Goal: Task Accomplishment & Management: Use online tool/utility

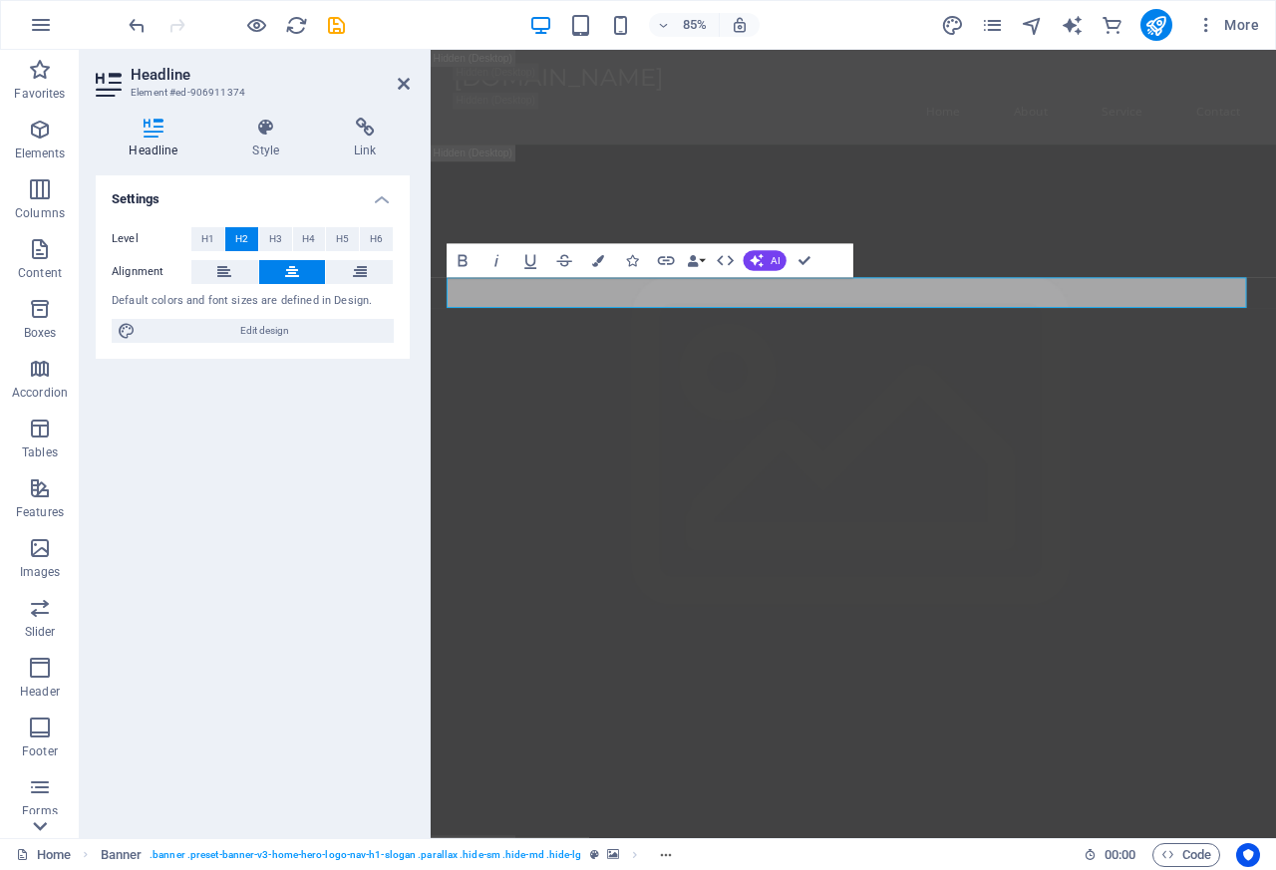
click at [63, 833] on div at bounding box center [40, 826] width 80 height 24
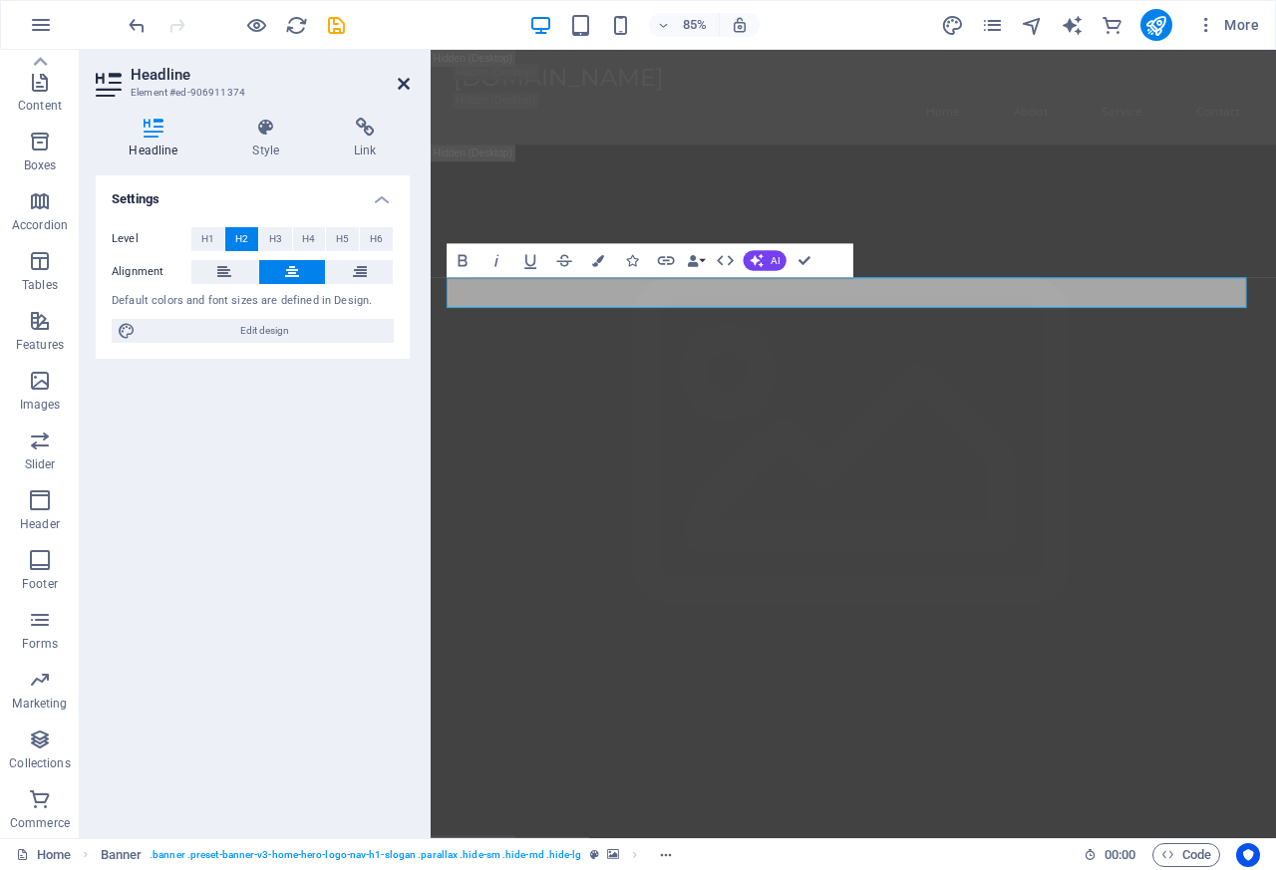
click at [400, 83] on icon at bounding box center [404, 84] width 12 height 16
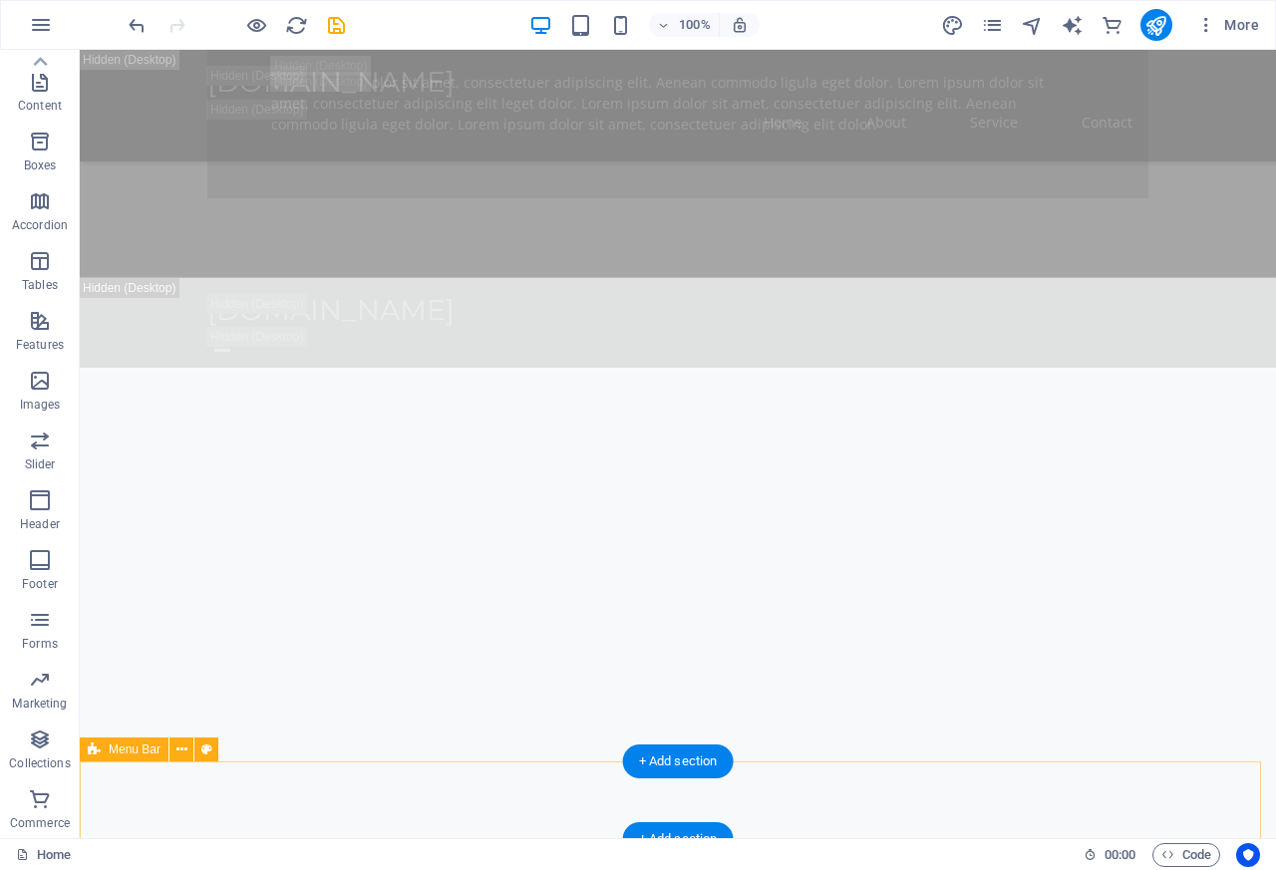
scroll to position [2512, 0]
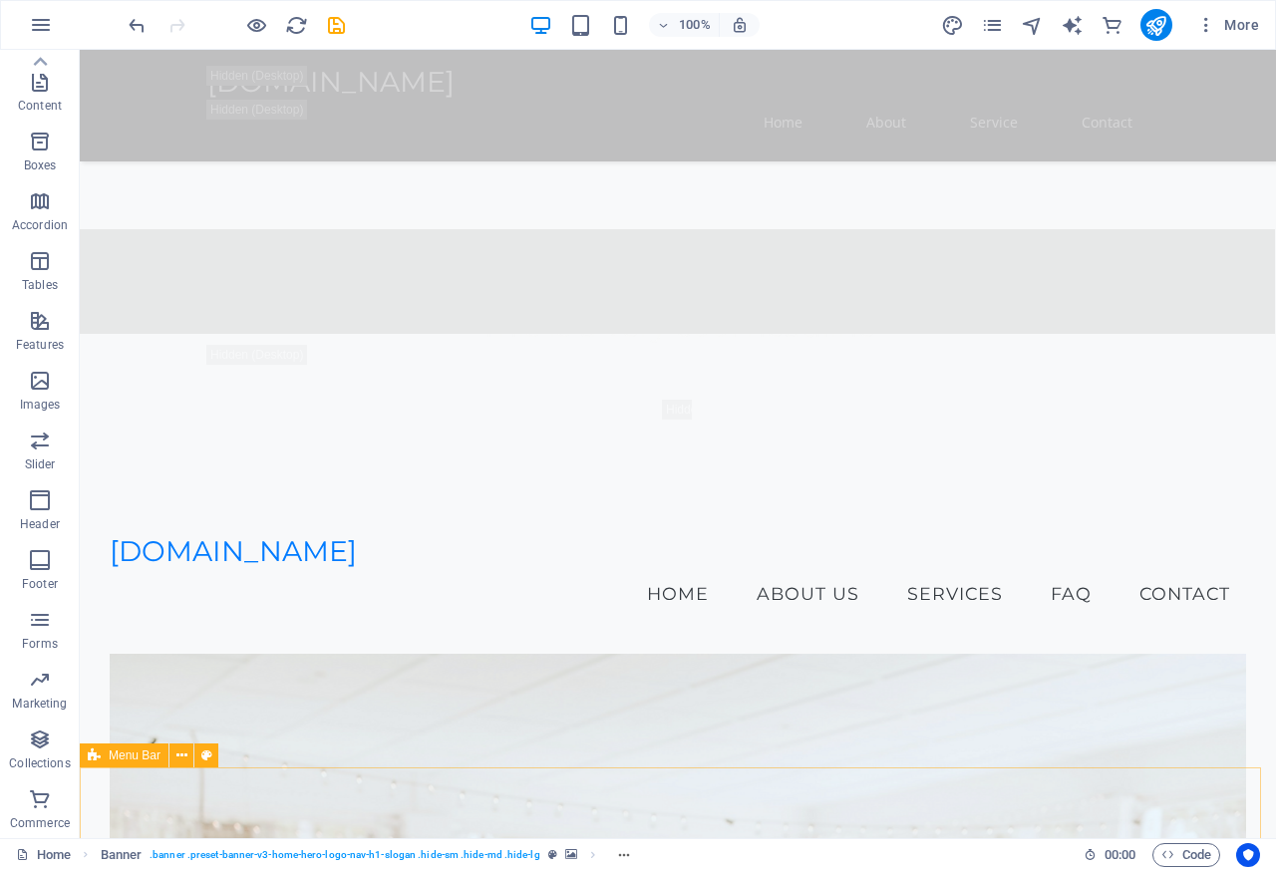
scroll to position [1794, 0]
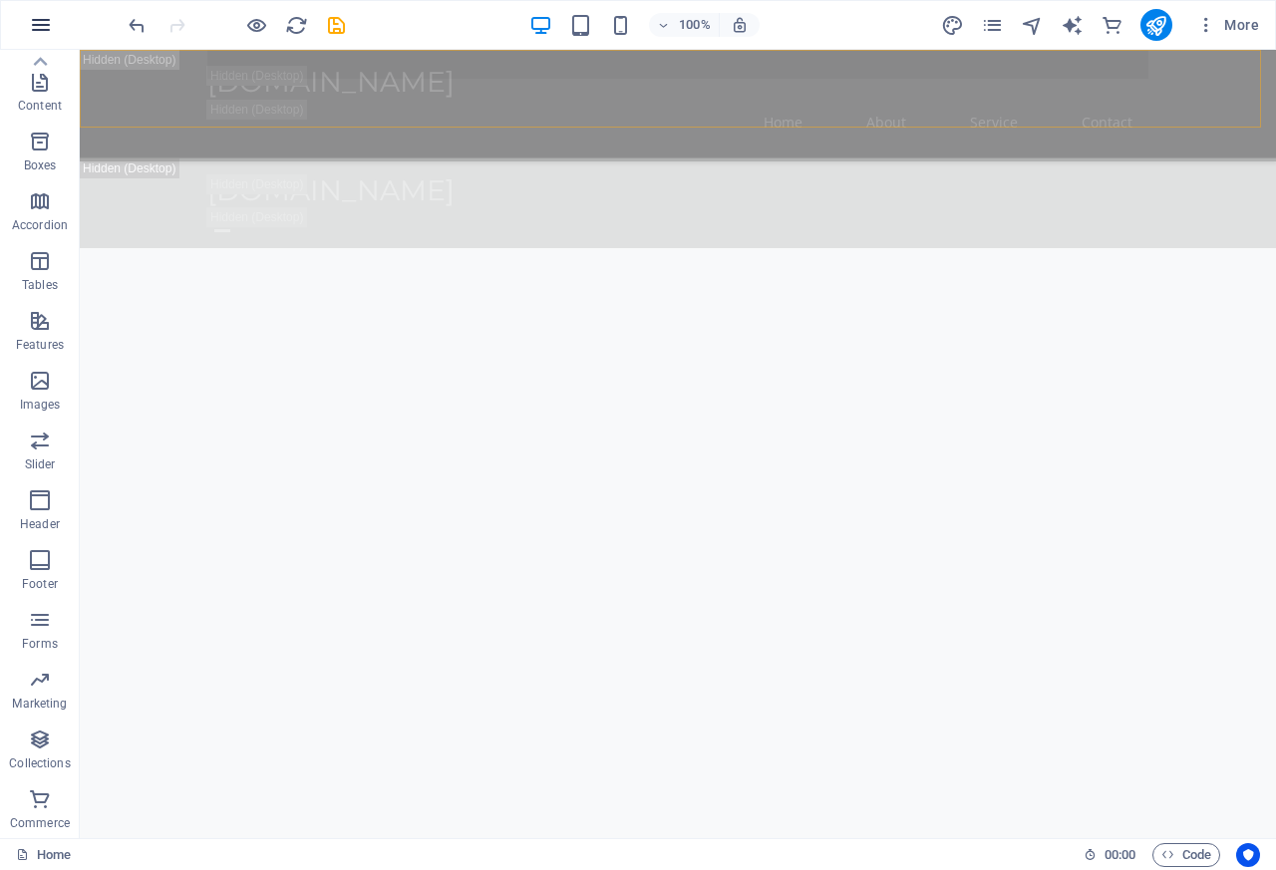
click at [38, 28] on icon "button" at bounding box center [41, 25] width 24 height 24
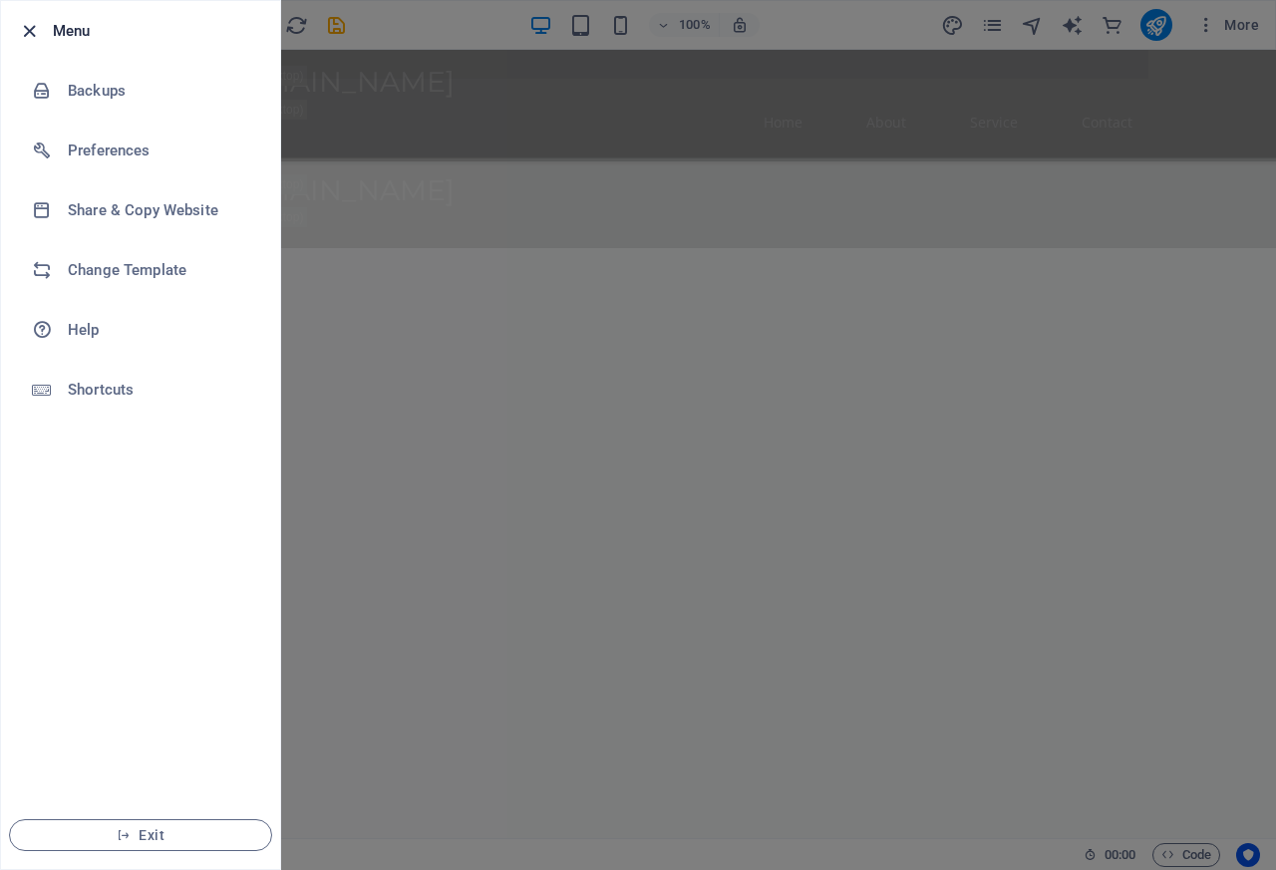
click at [25, 30] on icon "button" at bounding box center [29, 31] width 23 height 23
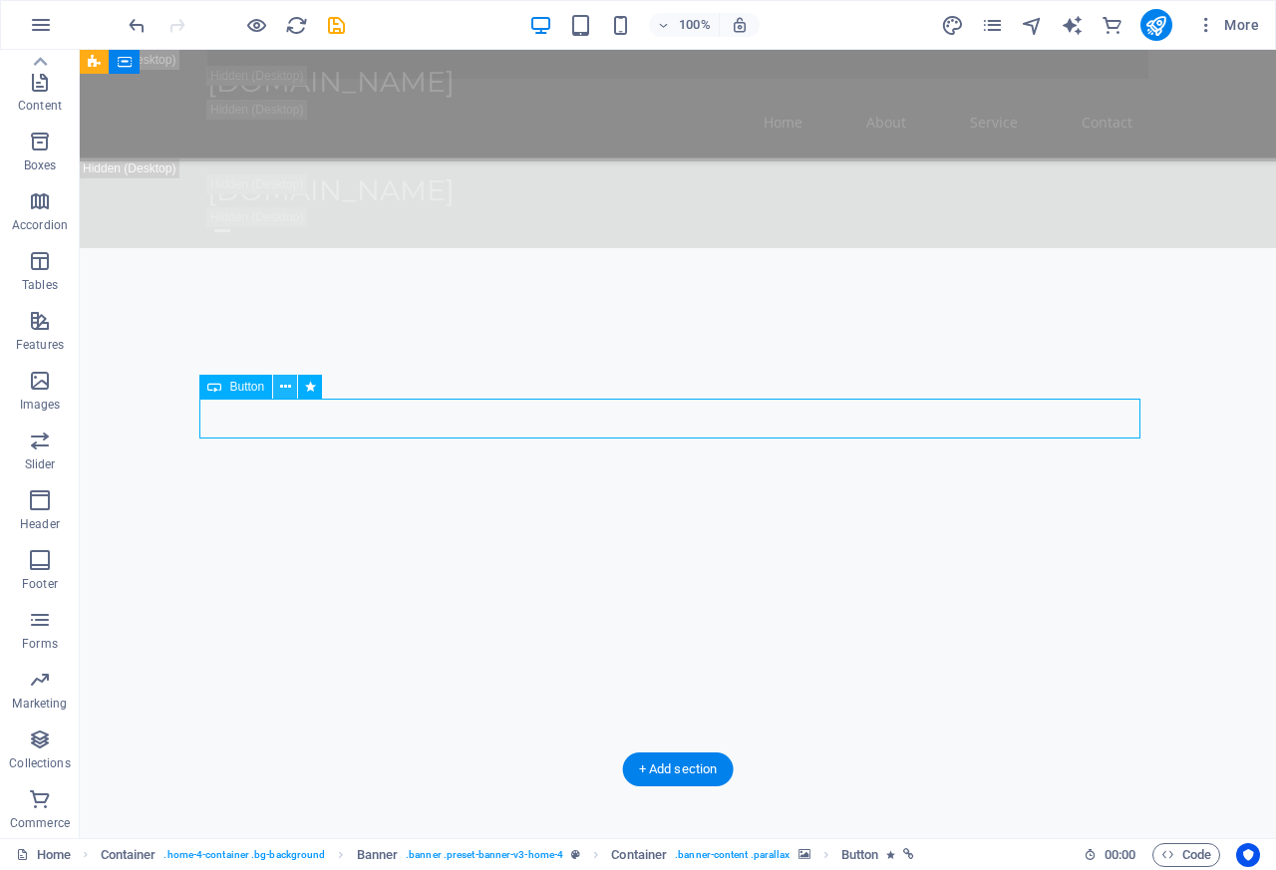
click at [277, 389] on button at bounding box center [285, 387] width 24 height 24
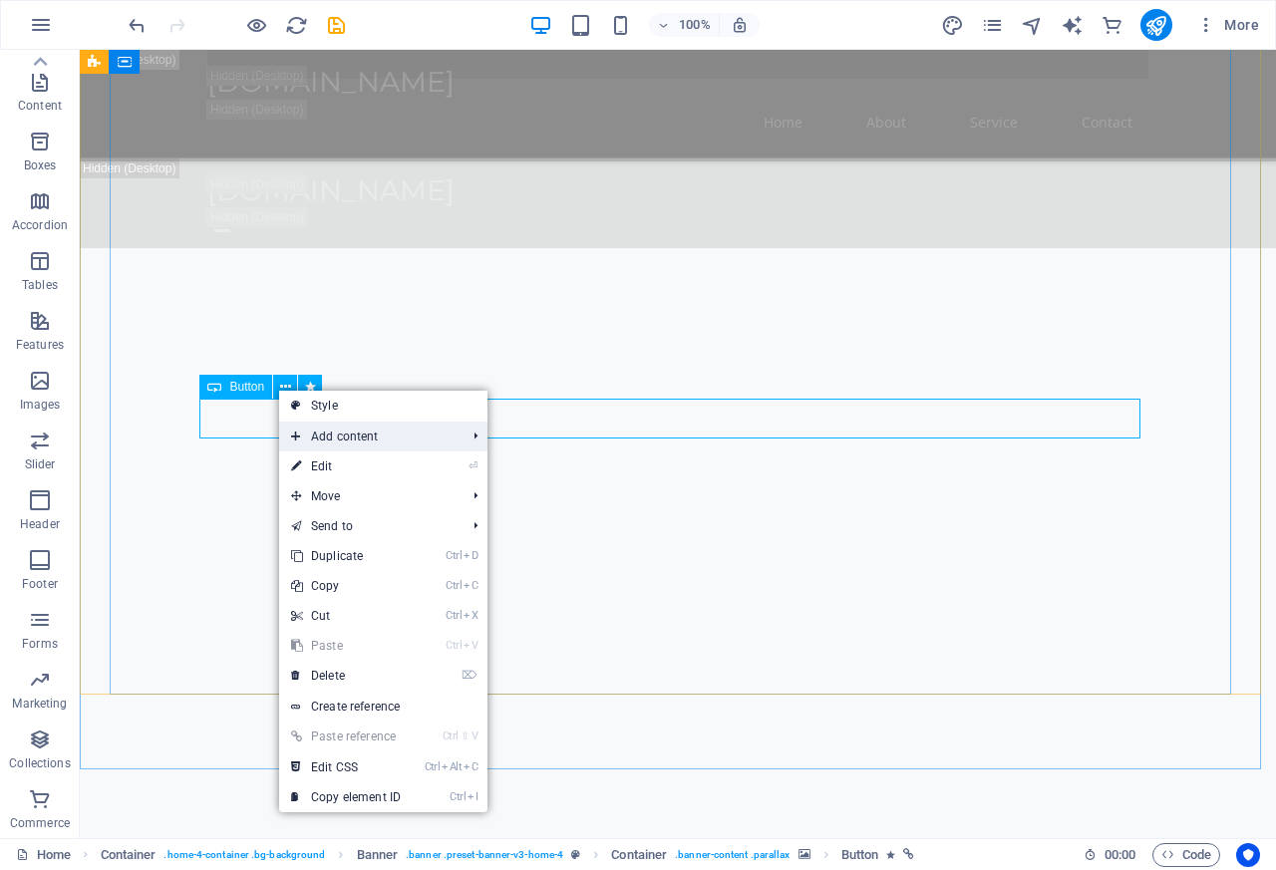
click at [324, 428] on span "Add content" at bounding box center [368, 437] width 178 height 30
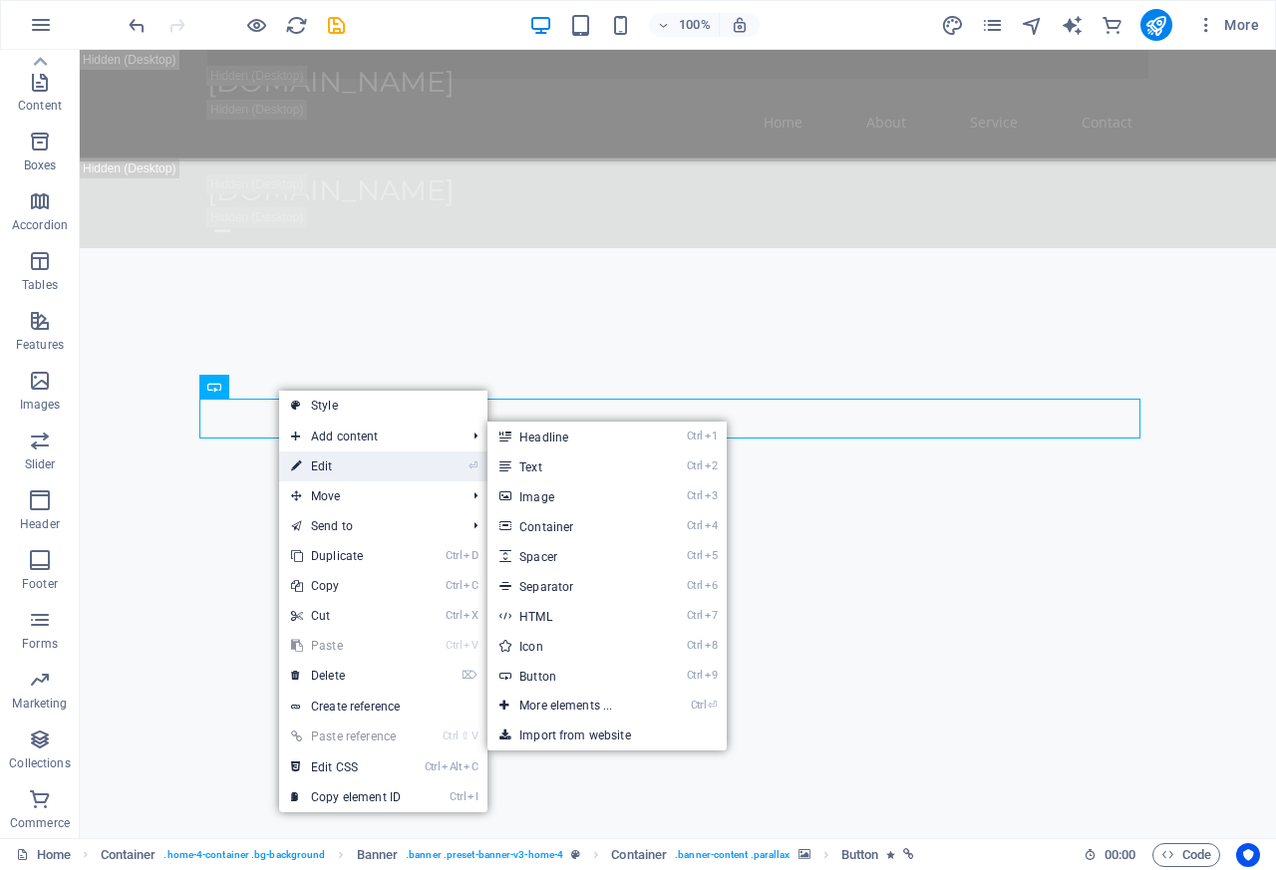
click at [336, 469] on link "⏎ Edit" at bounding box center [346, 467] width 134 height 30
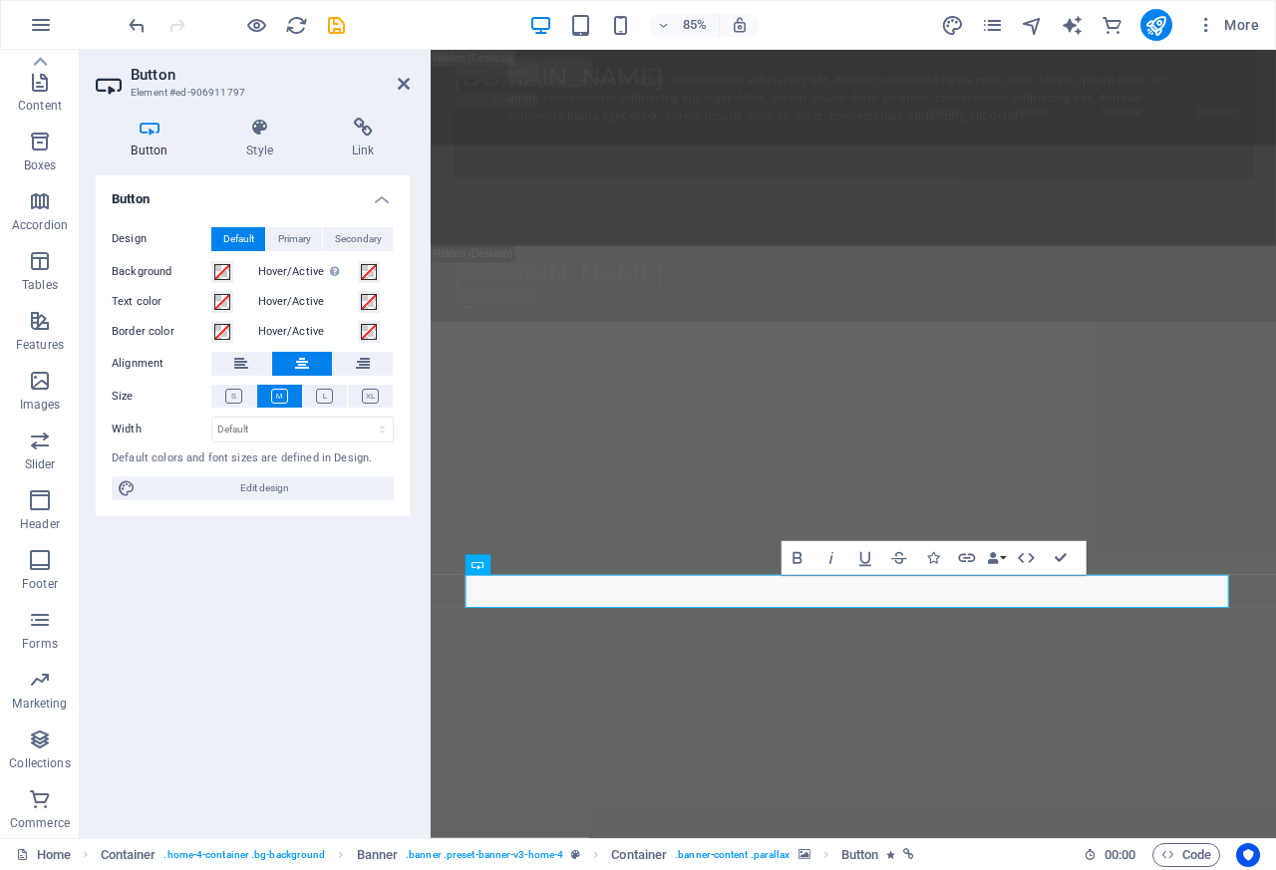
click at [320, 470] on div "Design Default Primary Secondary Background Hover/Active Switch to preview mode…" at bounding box center [253, 364] width 314 height 306
click at [360, 134] on icon at bounding box center [363, 128] width 94 height 20
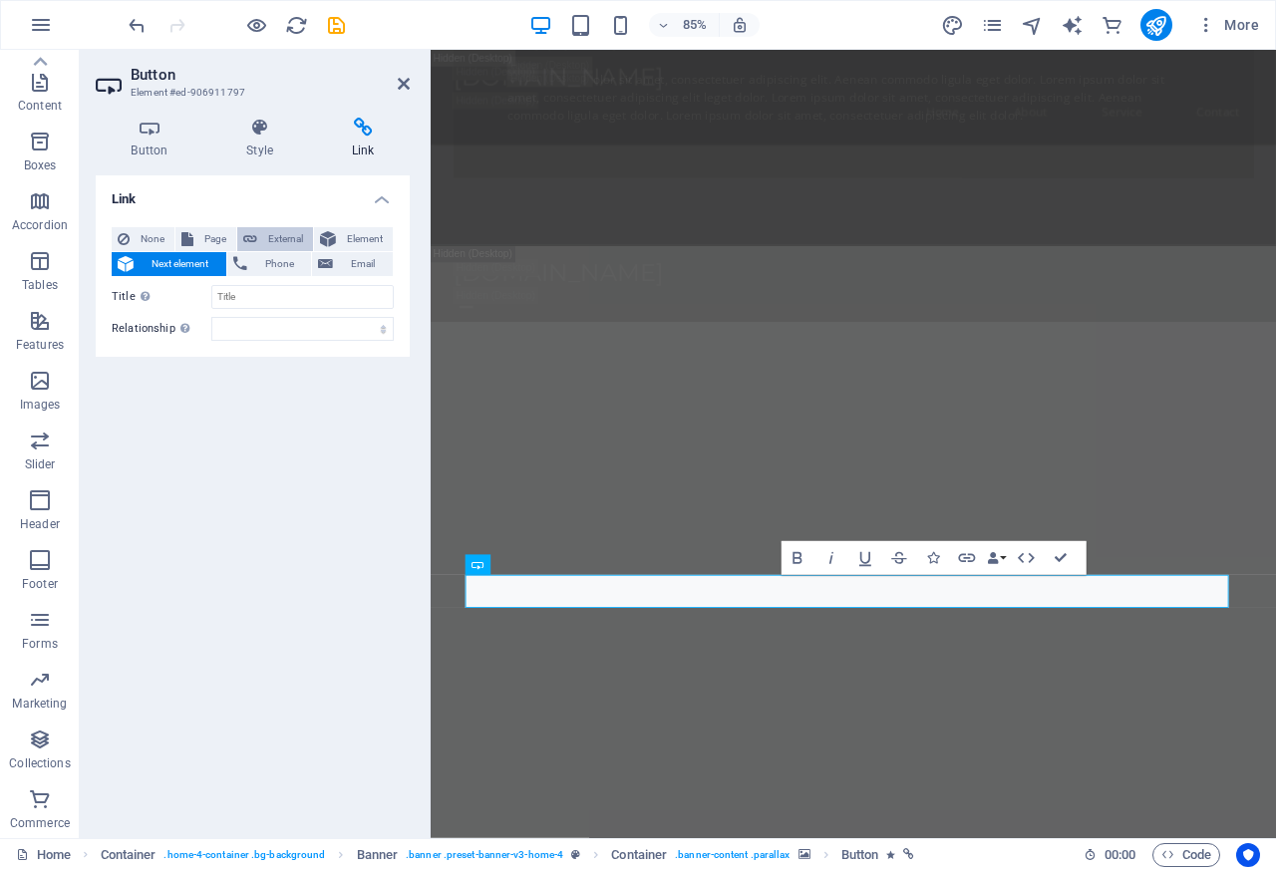
click at [260, 240] on button "External" at bounding box center [275, 239] width 76 height 24
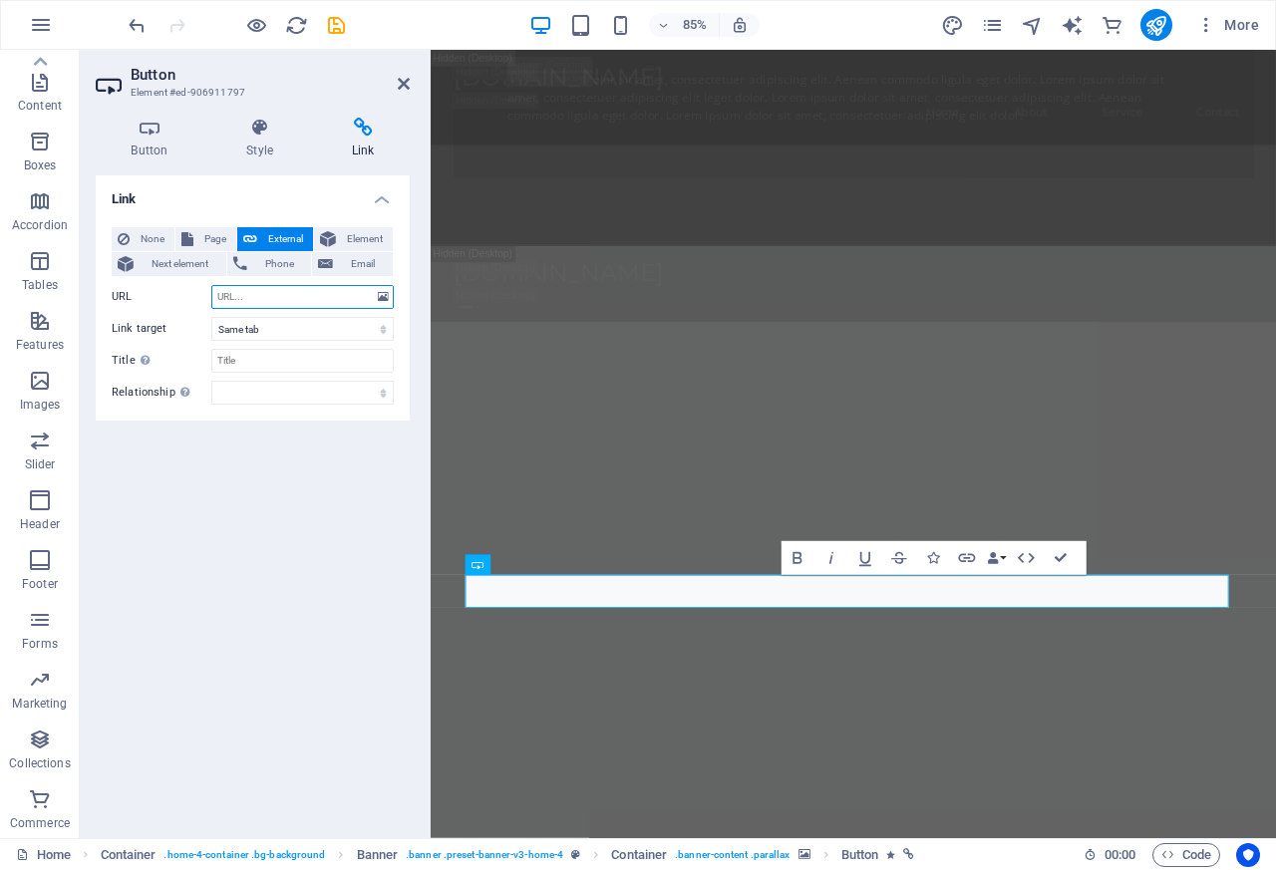
select select "blank"
click at [226, 298] on input "URL" at bounding box center [302, 297] width 182 height 24
paste input "[URL][DOMAIN_NAME]"
click at [1035, 559] on icon "button" at bounding box center [1026, 558] width 20 height 20
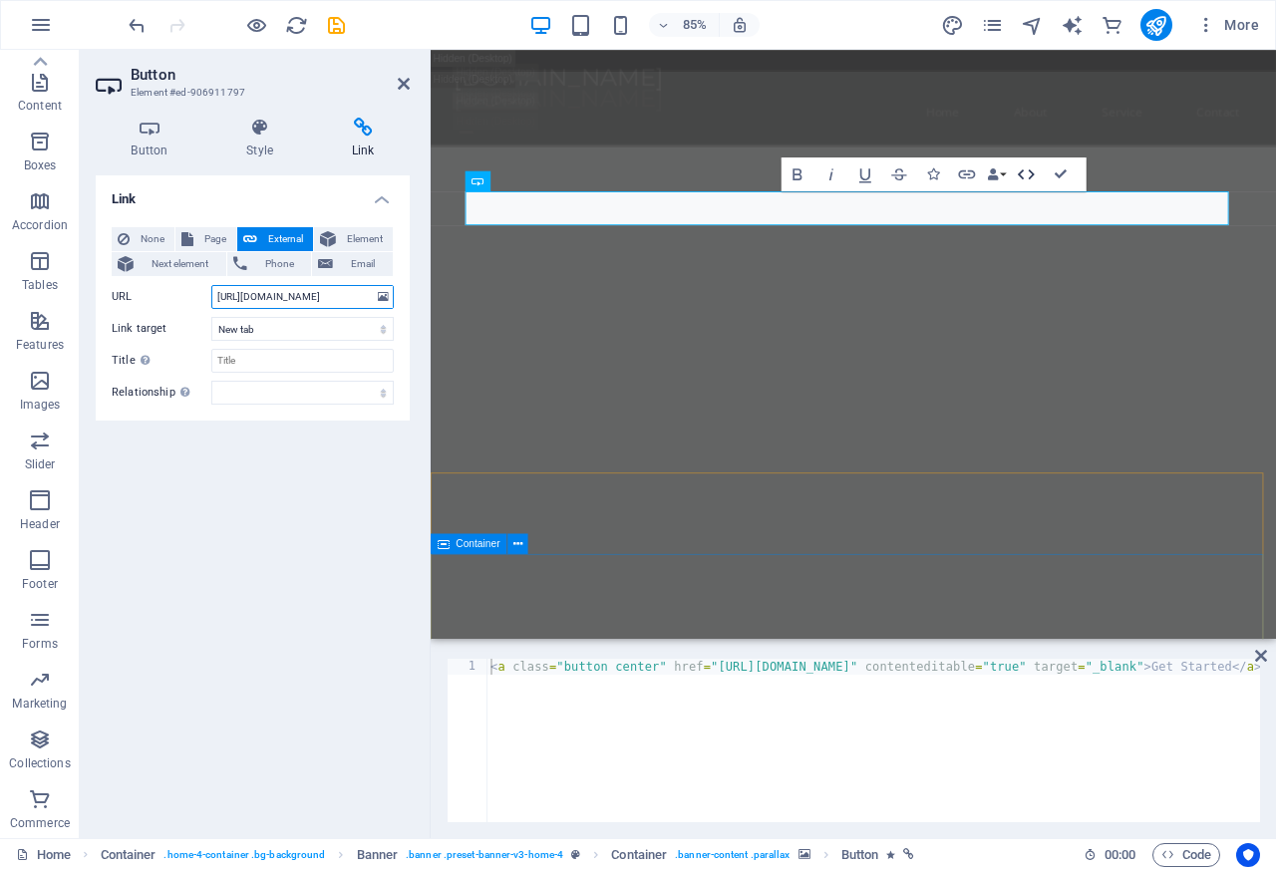
type input "[URL][DOMAIN_NAME]"
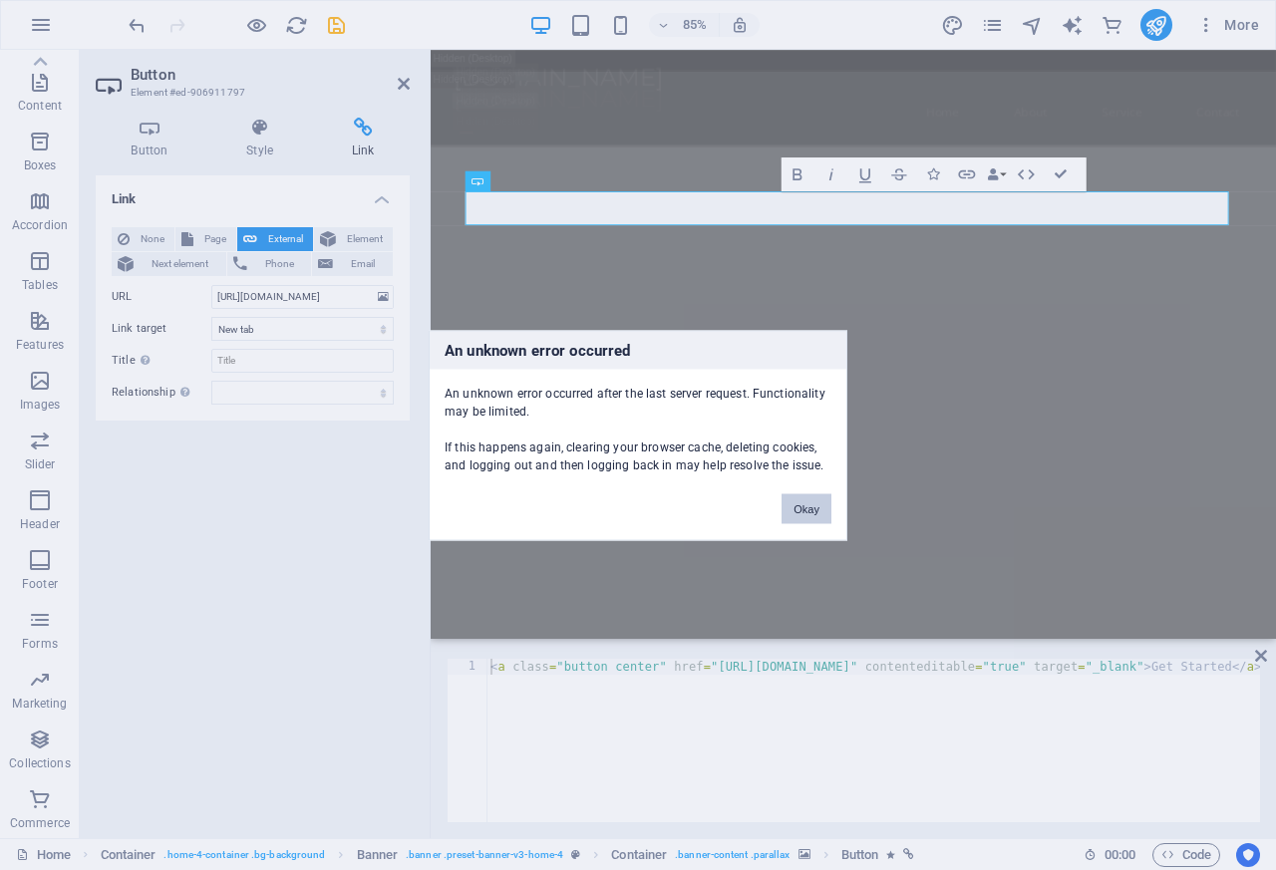
click at [812, 511] on button "Okay" at bounding box center [807, 508] width 50 height 30
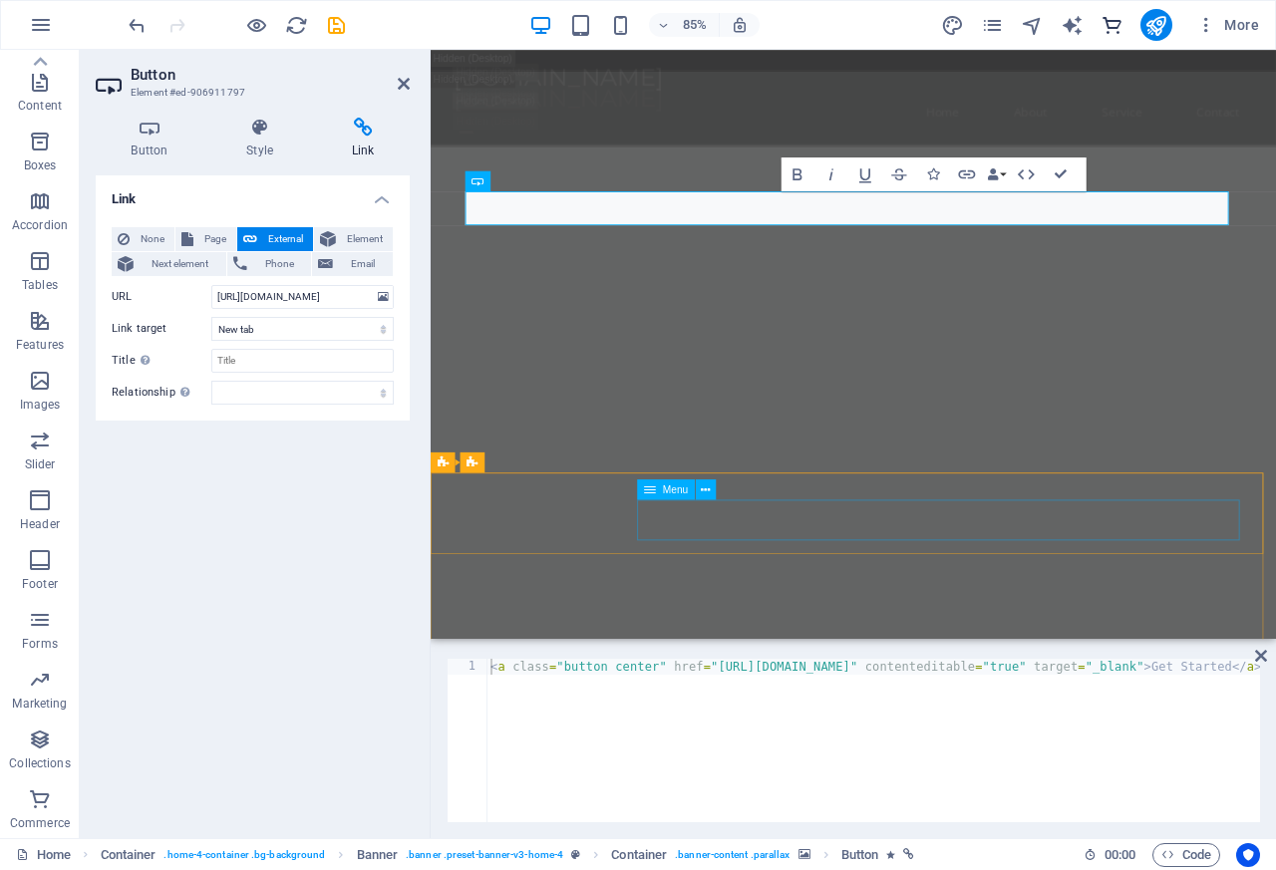
click at [1109, 26] on icon "commerce" at bounding box center [1112, 25] width 23 height 23
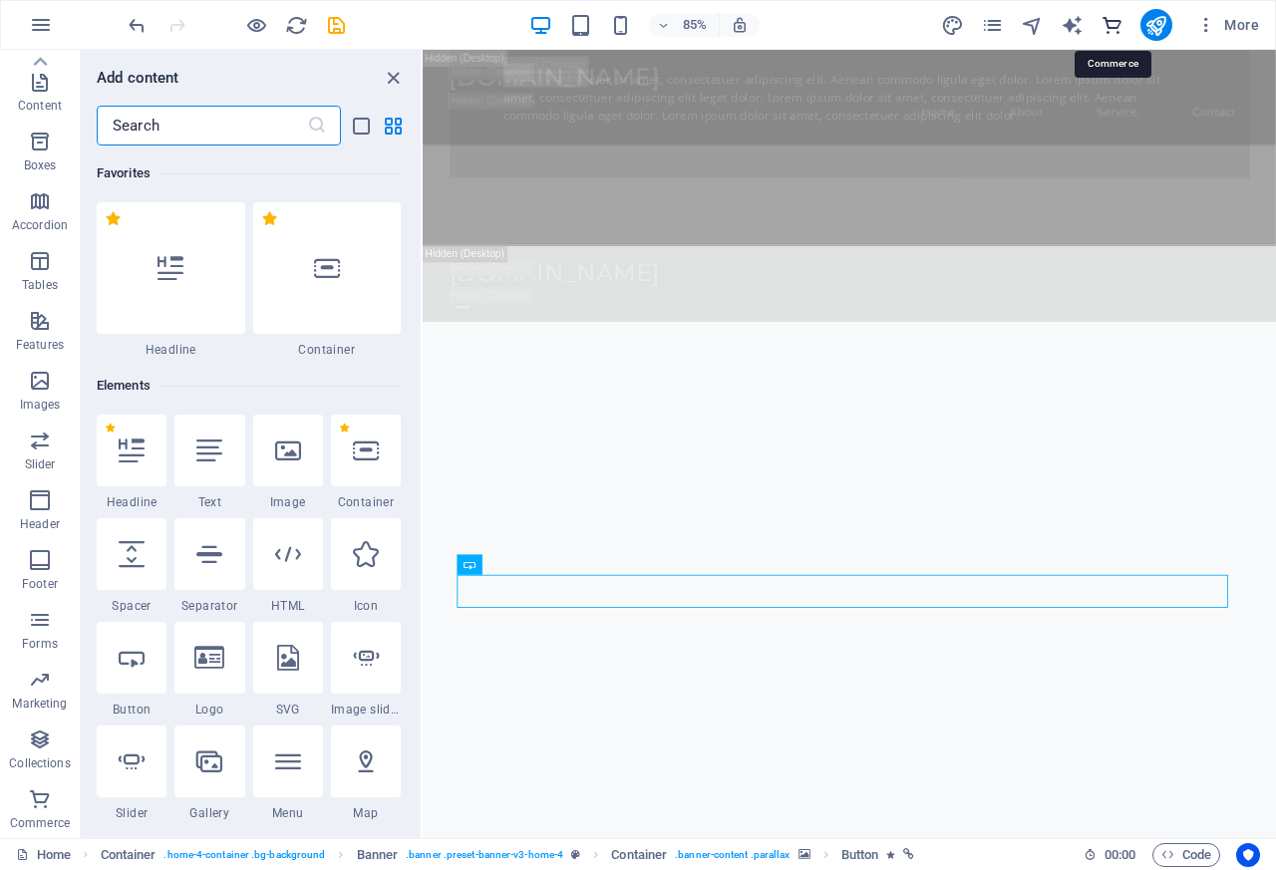
scroll to position [19206, 0]
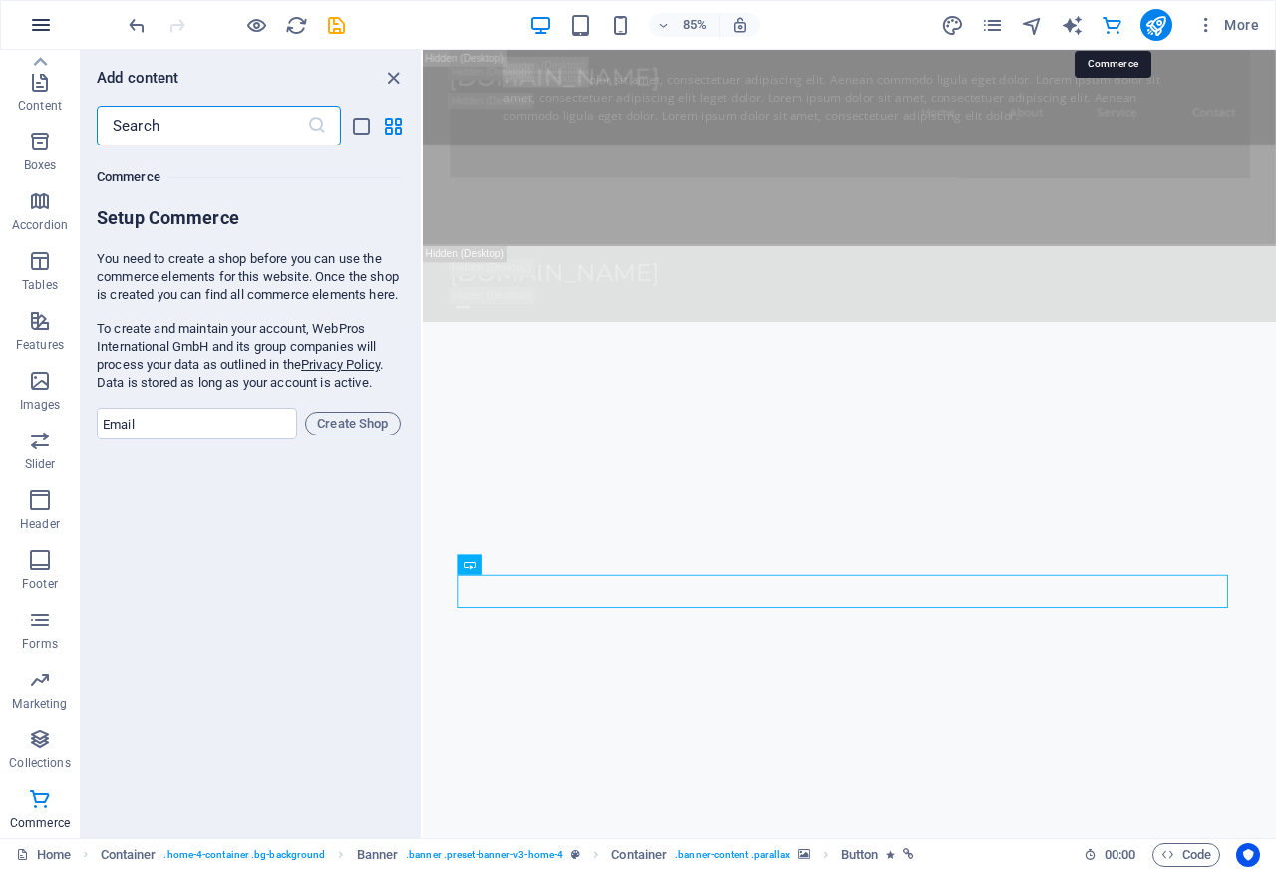
click at [22, 28] on button "button" at bounding box center [41, 25] width 48 height 48
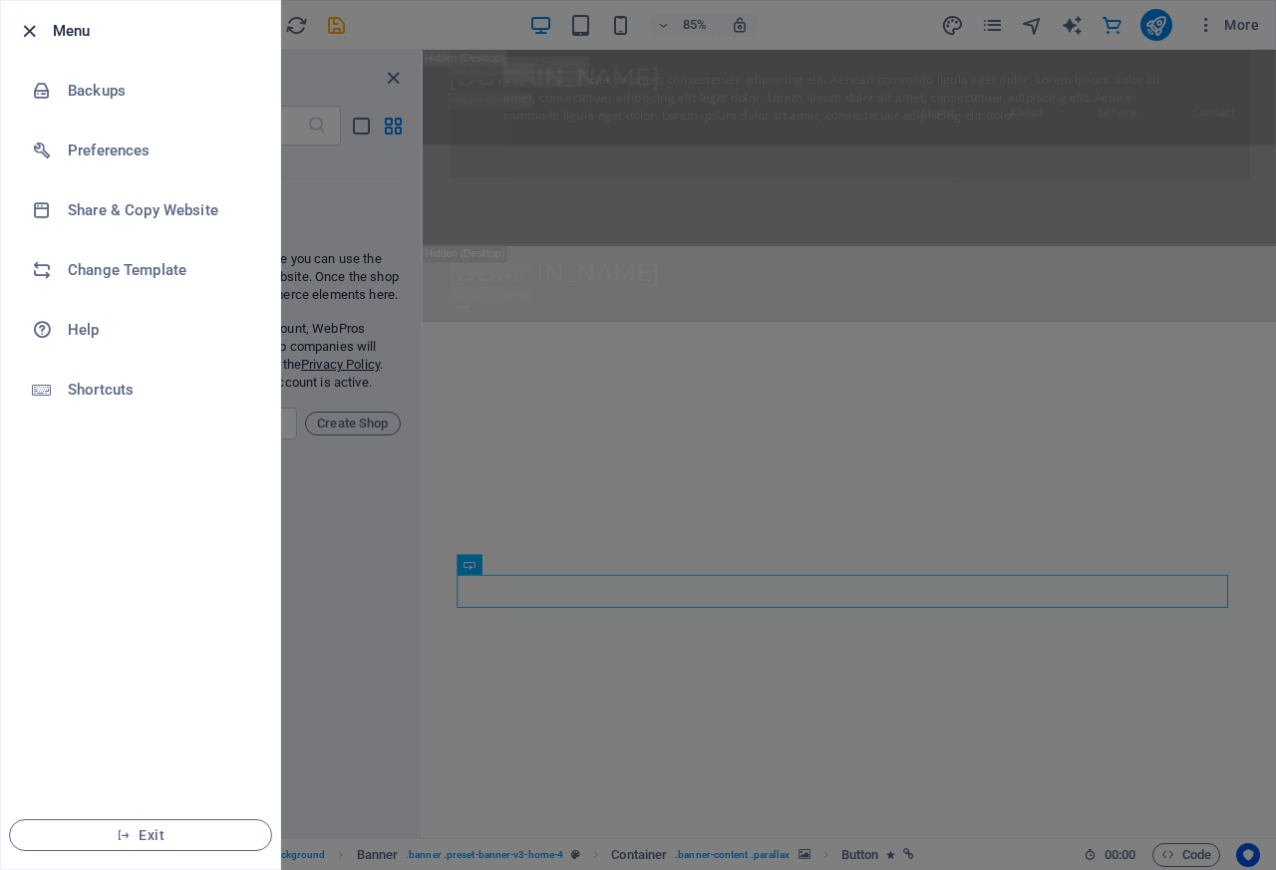
click at [22, 30] on icon "button" at bounding box center [29, 31] width 23 height 23
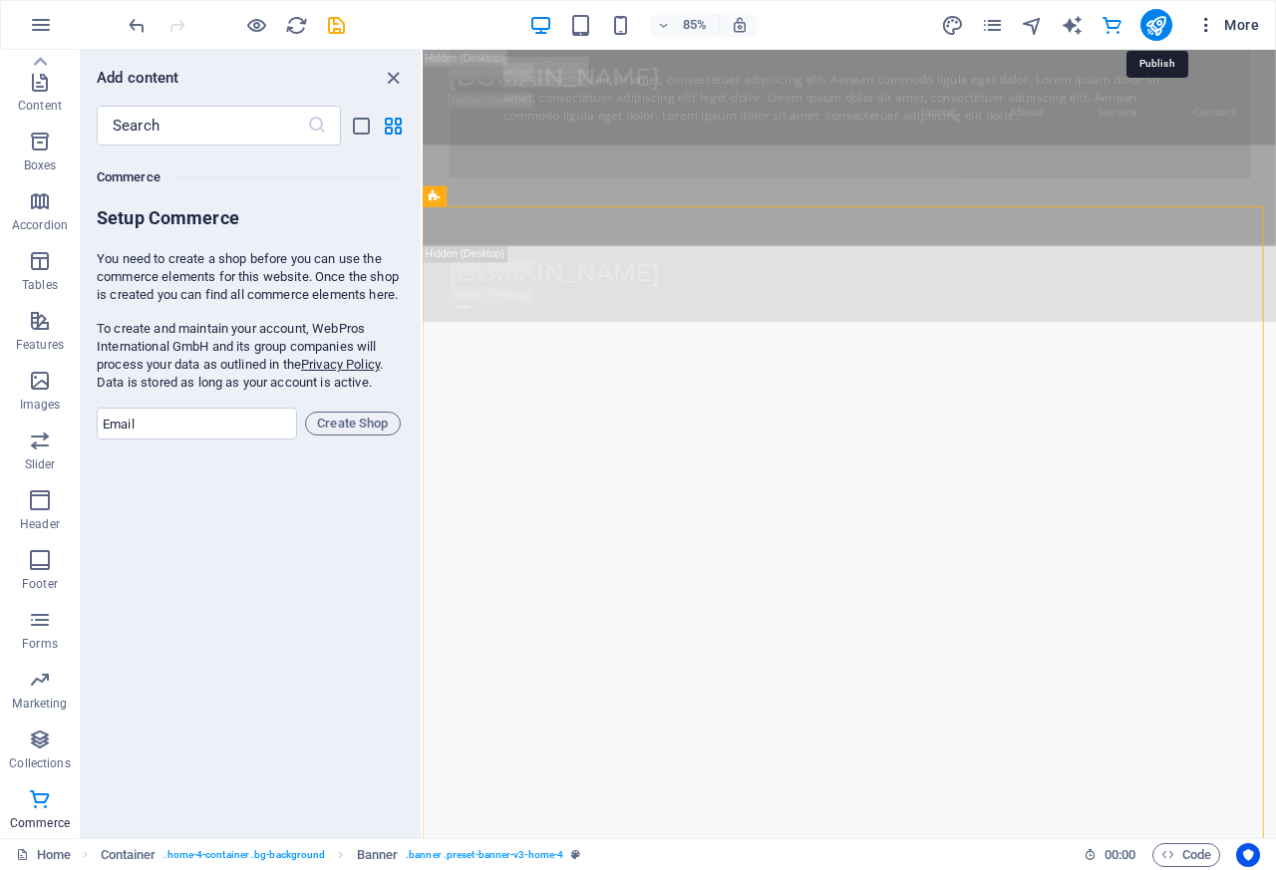
click at [1236, 25] on span "More" at bounding box center [1227, 25] width 63 height 20
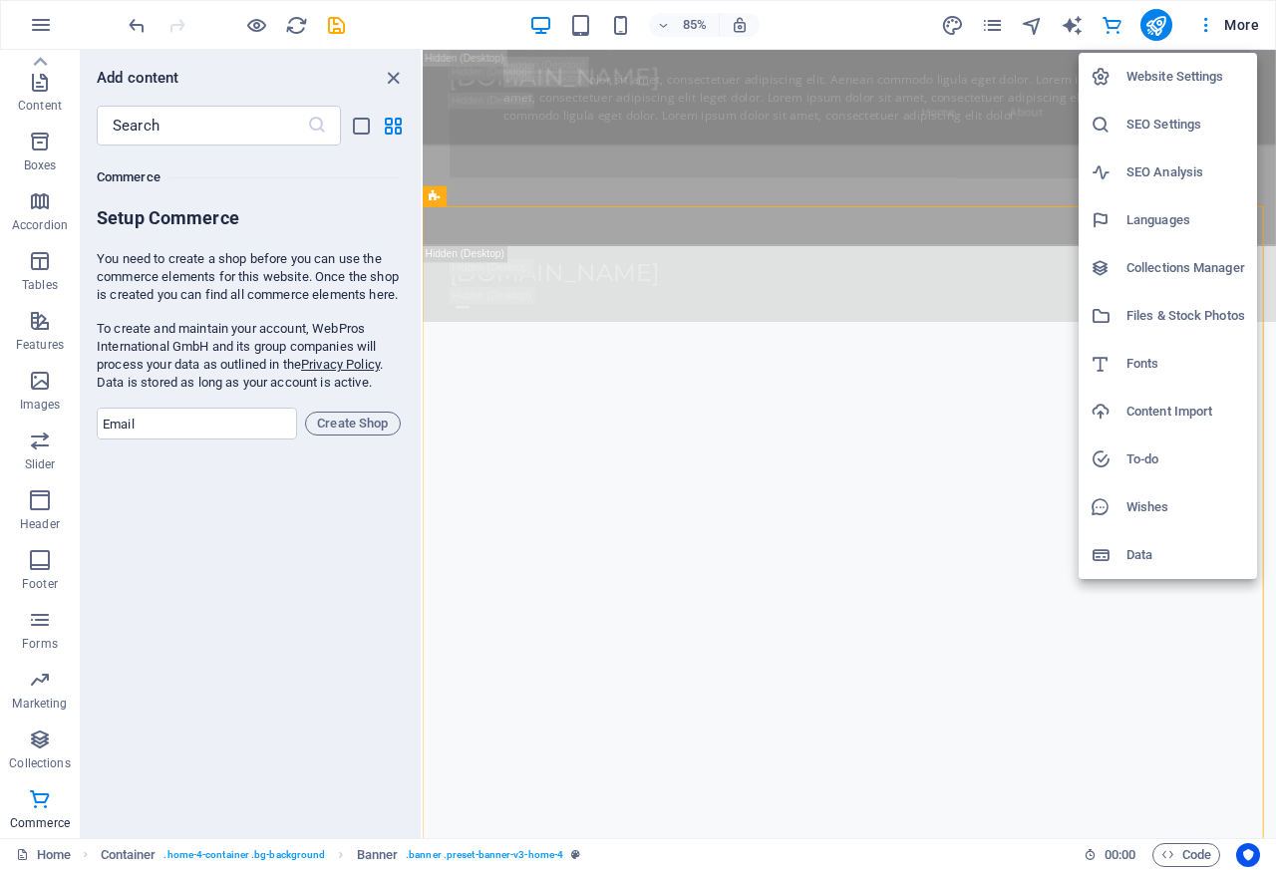
click at [446, 35] on div at bounding box center [638, 435] width 1276 height 870
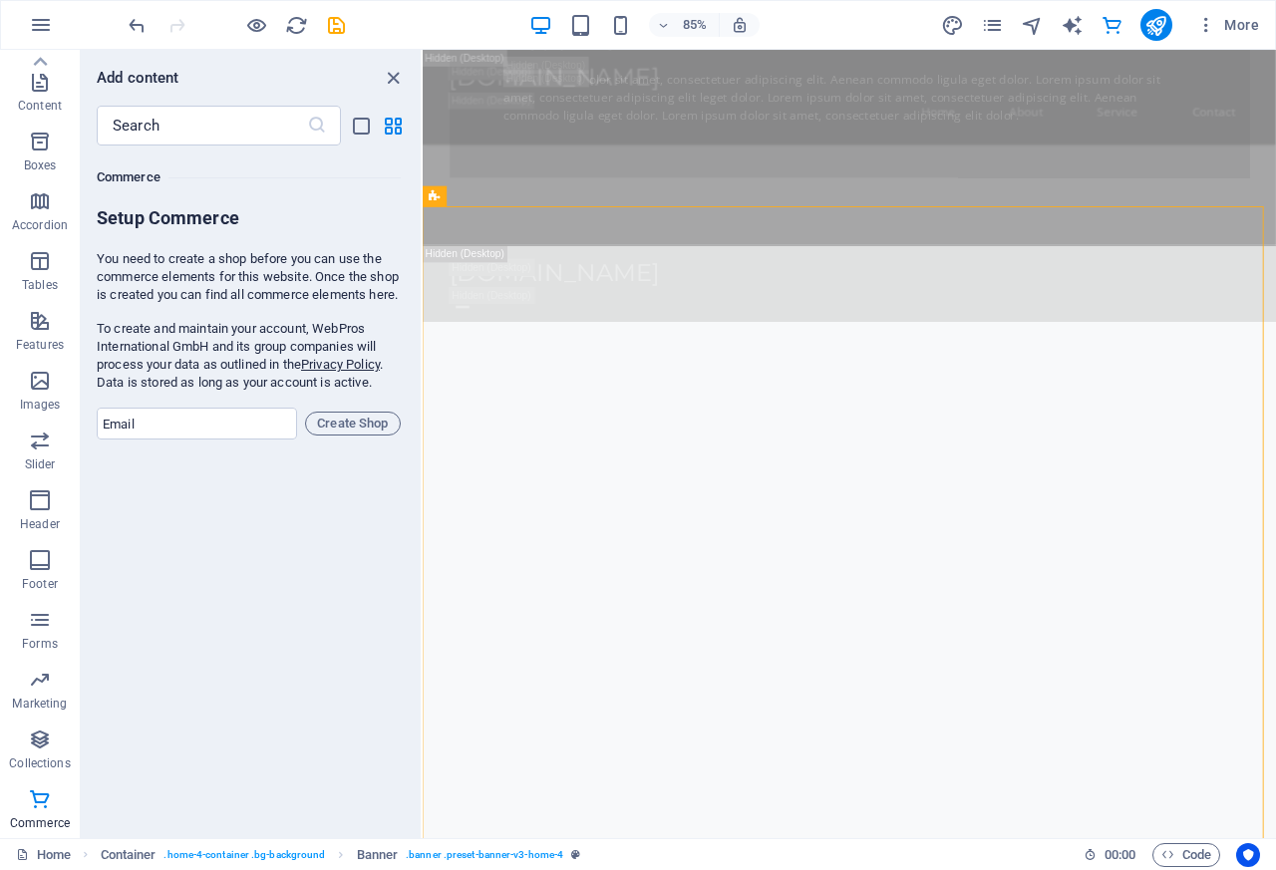
click at [1236, 24] on span "More" at bounding box center [1227, 25] width 63 height 20
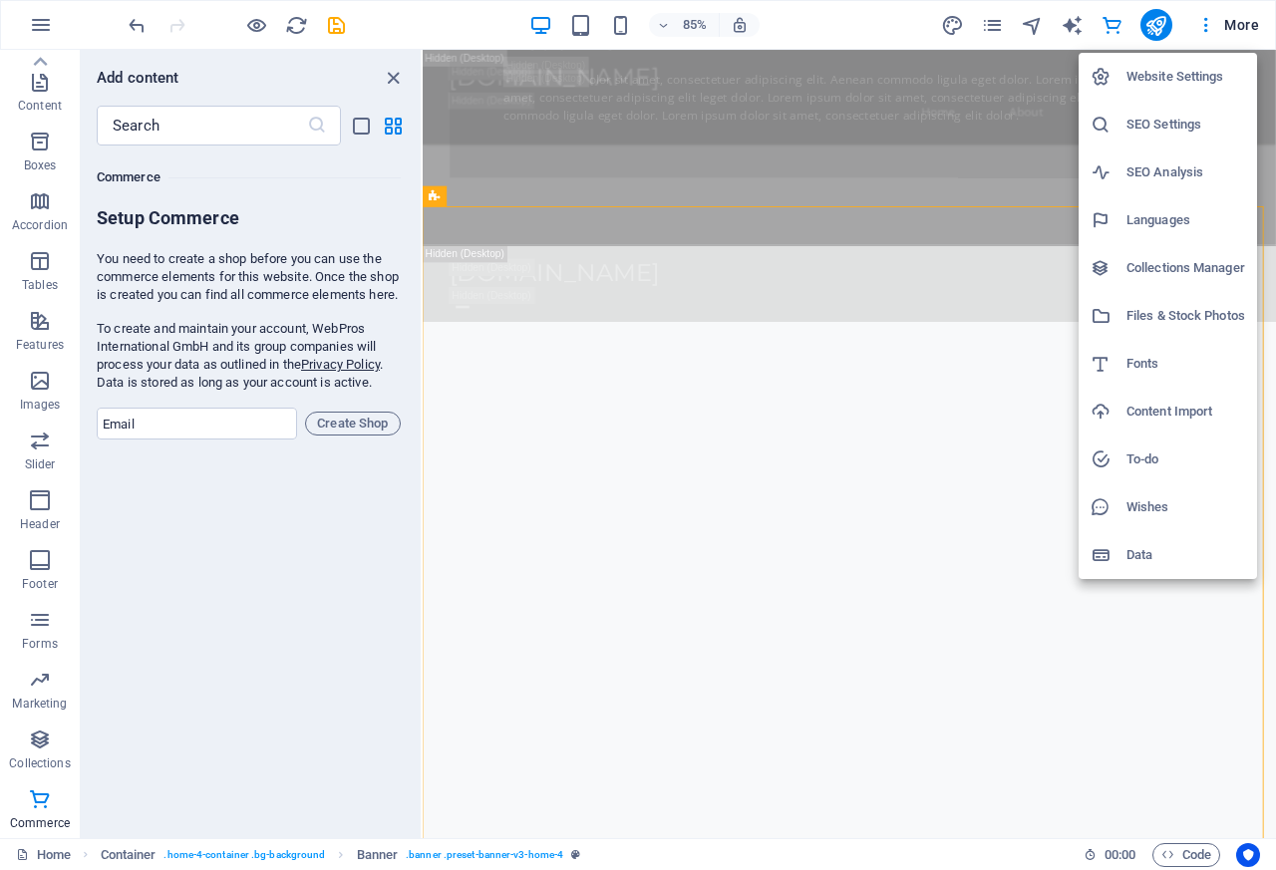
click at [1239, 25] on div at bounding box center [638, 435] width 1276 height 870
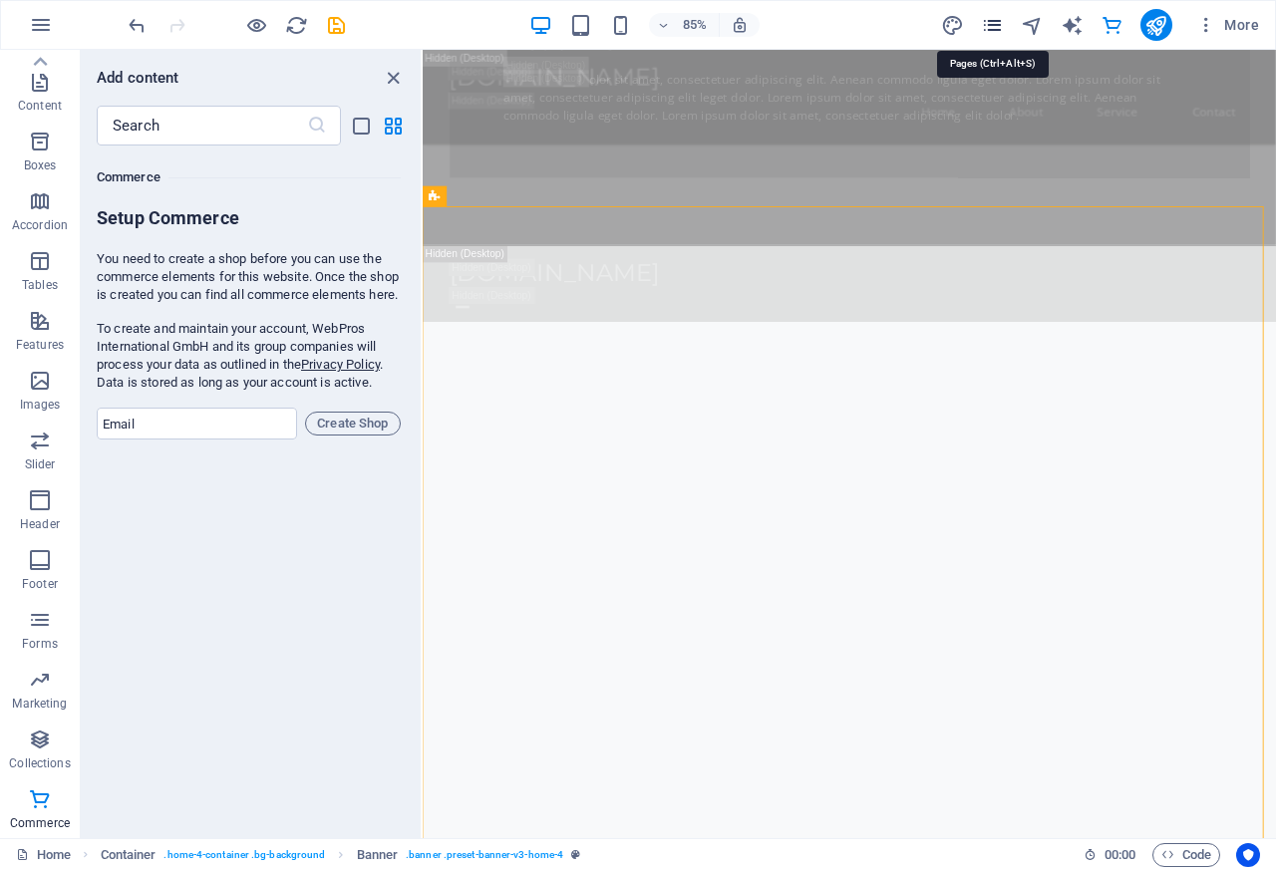
click at [997, 28] on icon "pages" at bounding box center [992, 25] width 23 height 23
click at [1264, 868] on div "Home Container . home-4-container .bg-background Banner . banner .preset-banner…" at bounding box center [638, 854] width 1276 height 32
click at [882, 28] on div "85% More" at bounding box center [696, 25] width 1142 height 32
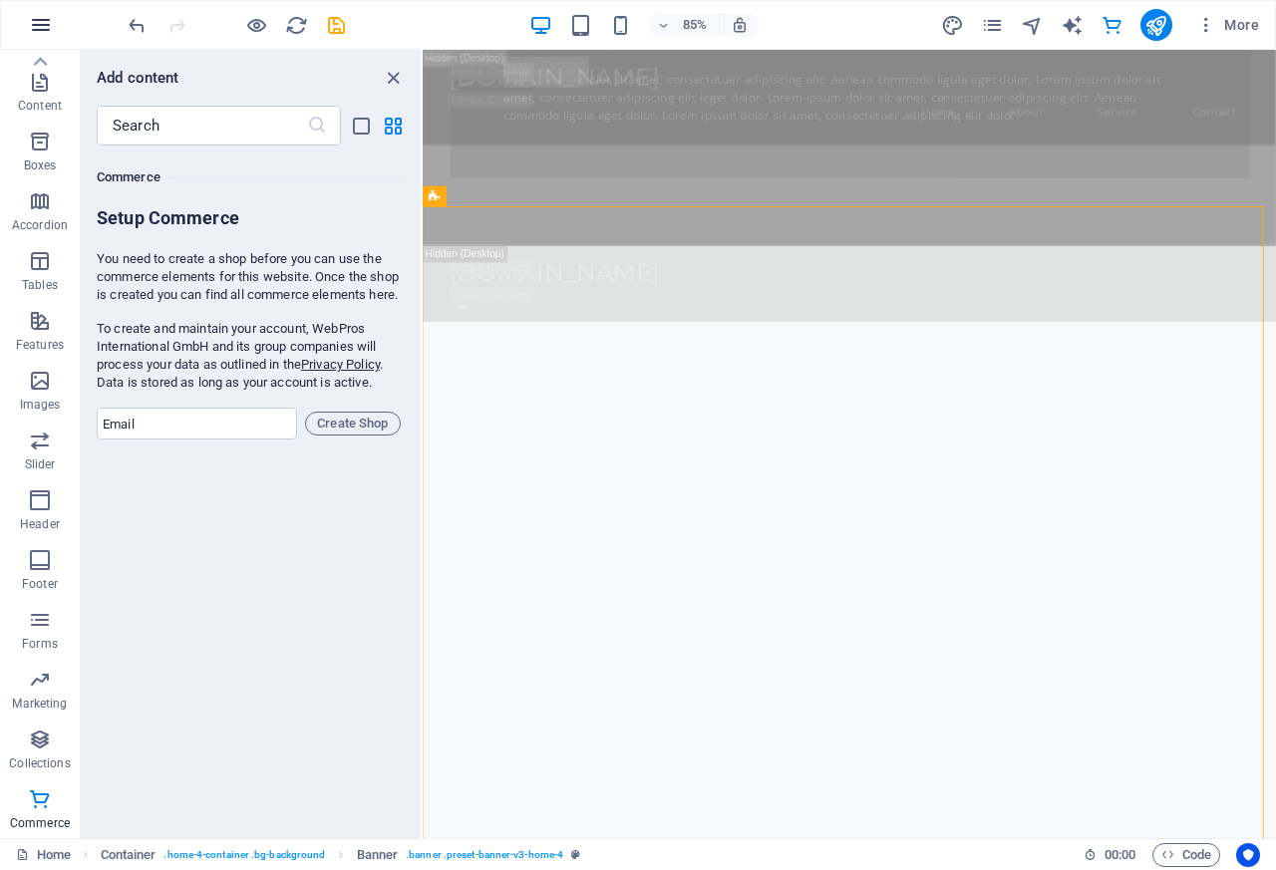
click at [36, 26] on icon "button" at bounding box center [41, 25] width 24 height 24
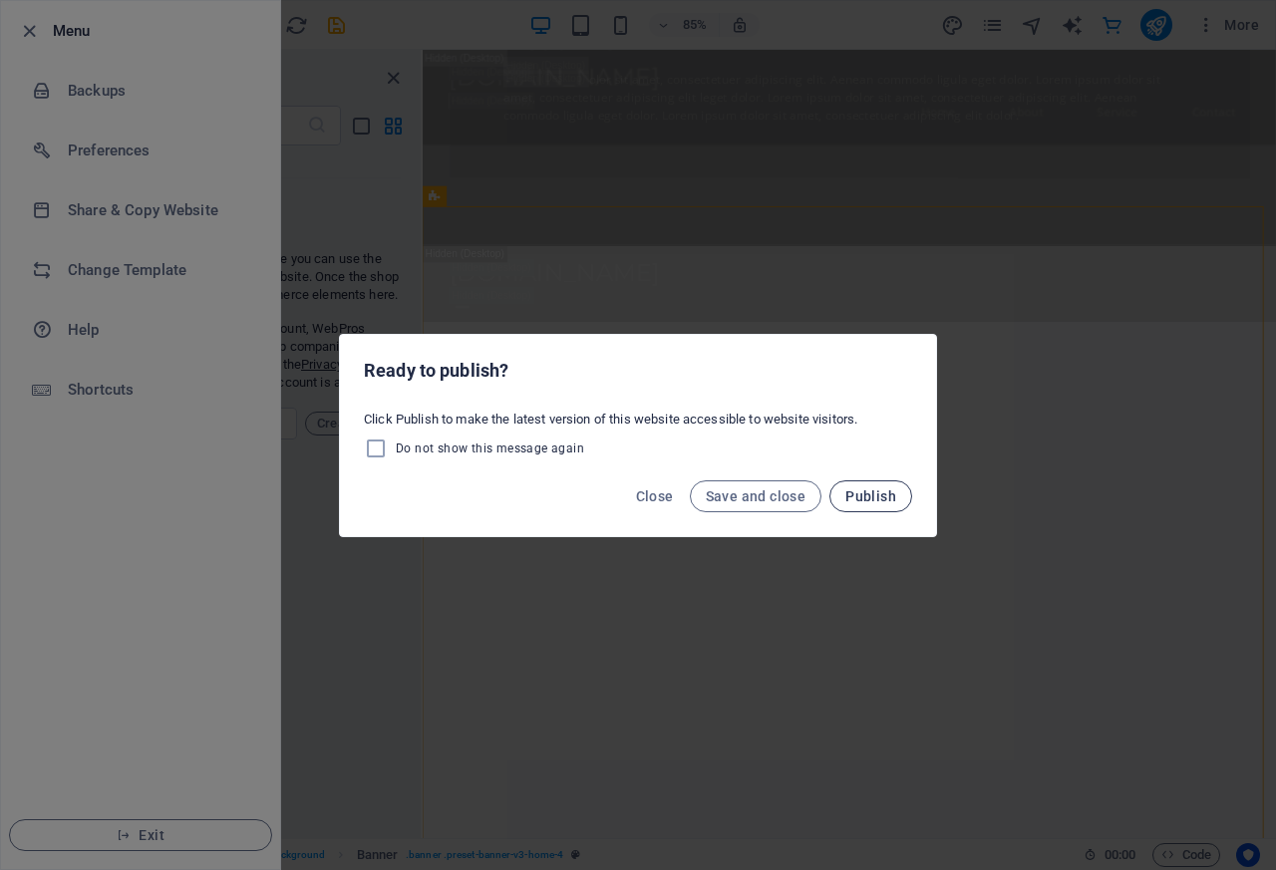
click at [862, 497] on span "Publish" at bounding box center [870, 496] width 51 height 16
